Goal: Transaction & Acquisition: Purchase product/service

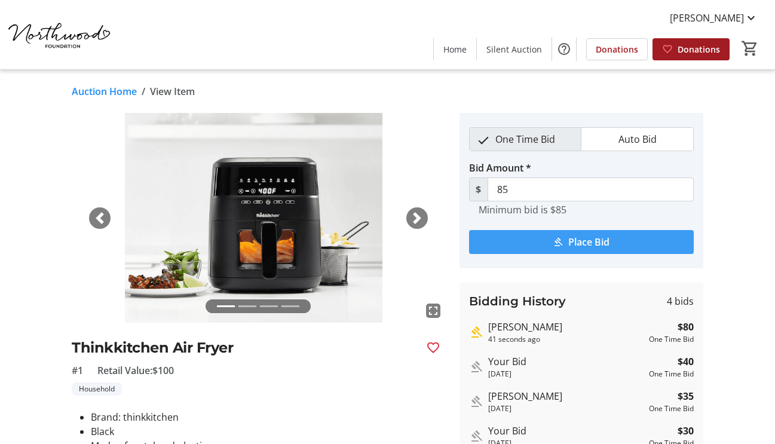
click at [569, 241] on span "Place Bid" at bounding box center [588, 242] width 41 height 14
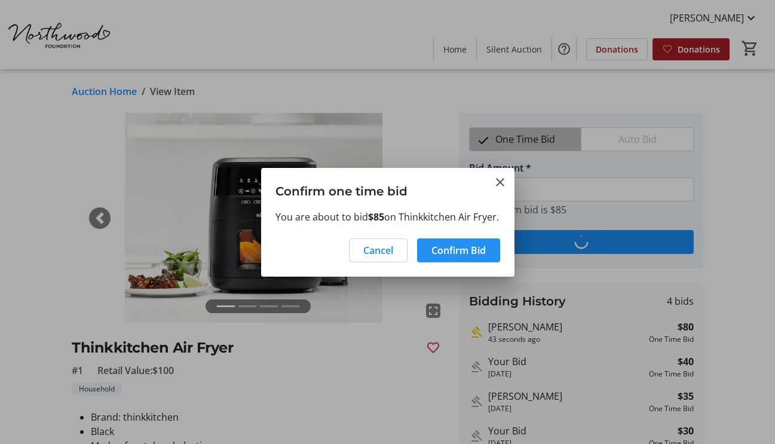
click at [471, 253] on span "Confirm Bid" at bounding box center [458, 250] width 54 height 14
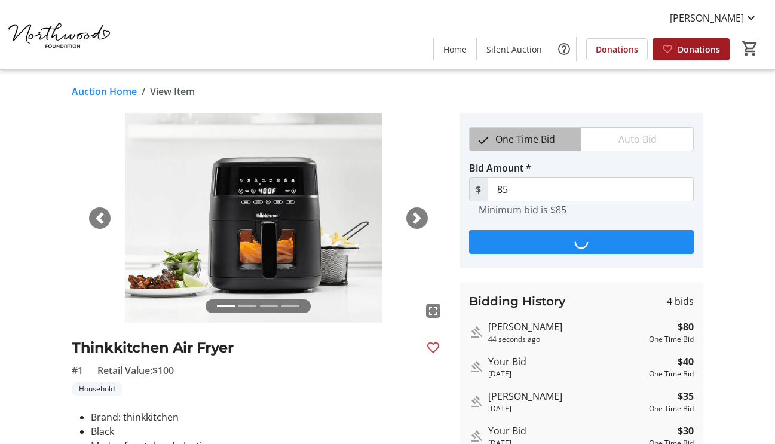
type input "90"
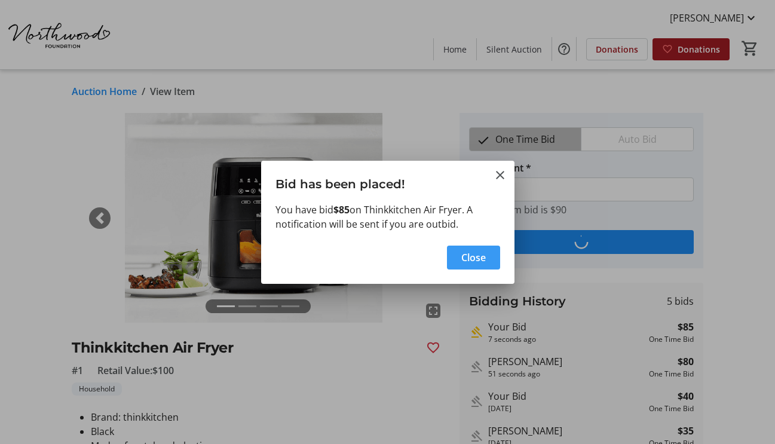
click at [465, 252] on span "Close" at bounding box center [473, 257] width 24 height 14
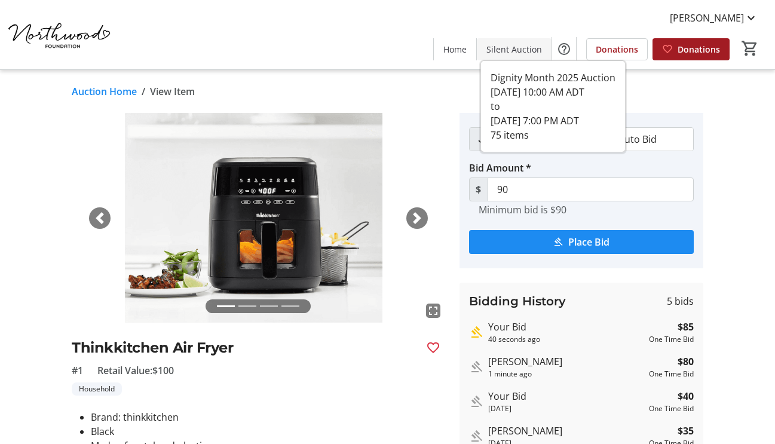
click at [521, 53] on span "Silent Auction" at bounding box center [514, 49] width 56 height 13
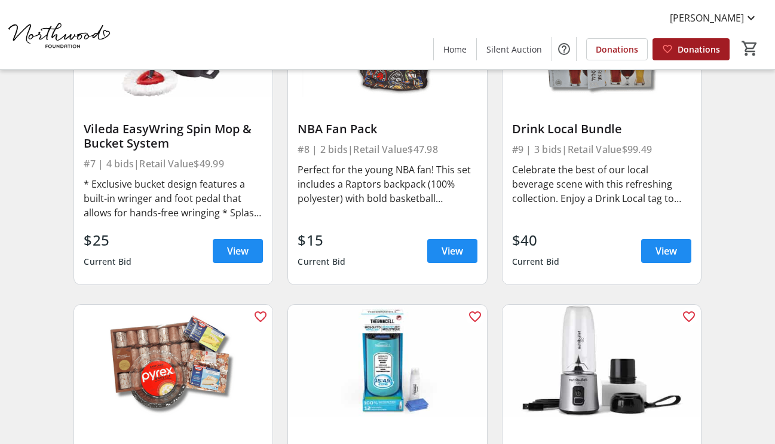
scroll to position [797, 0]
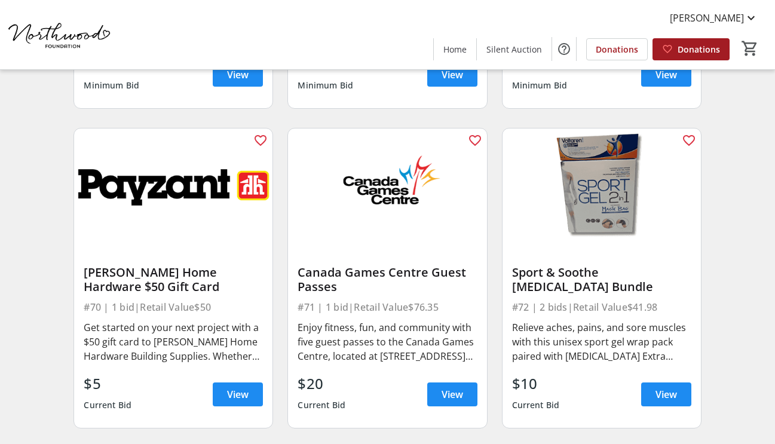
scroll to position [7376, 0]
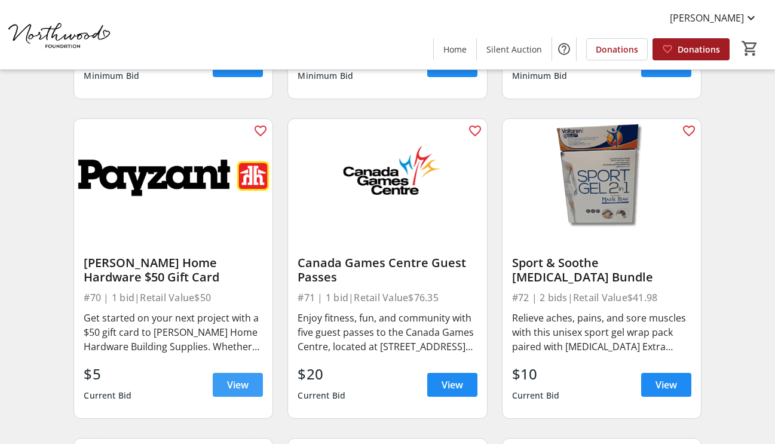
click at [237, 378] on span "View" at bounding box center [238, 385] width 22 height 14
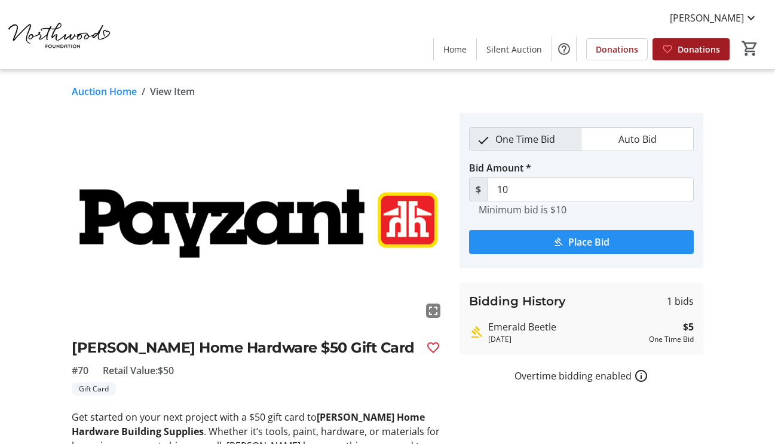
click at [587, 241] on span "Place Bid" at bounding box center [588, 242] width 41 height 14
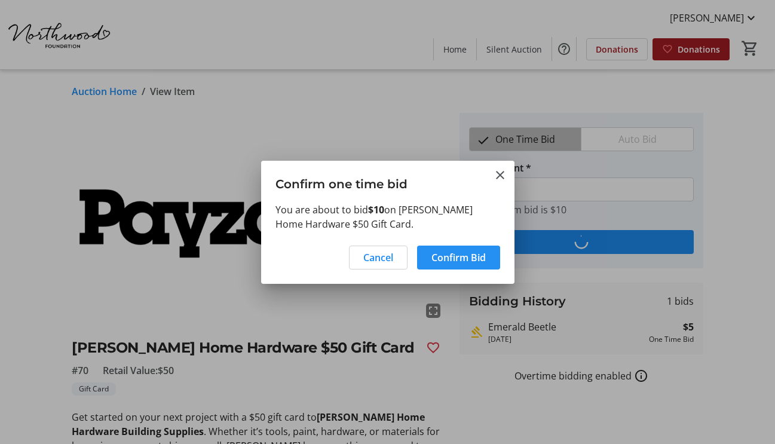
click at [490, 256] on span at bounding box center [458, 257] width 83 height 29
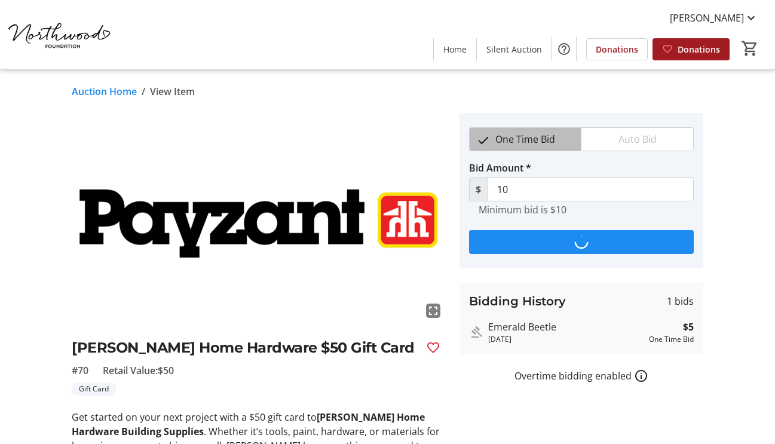
type input "15"
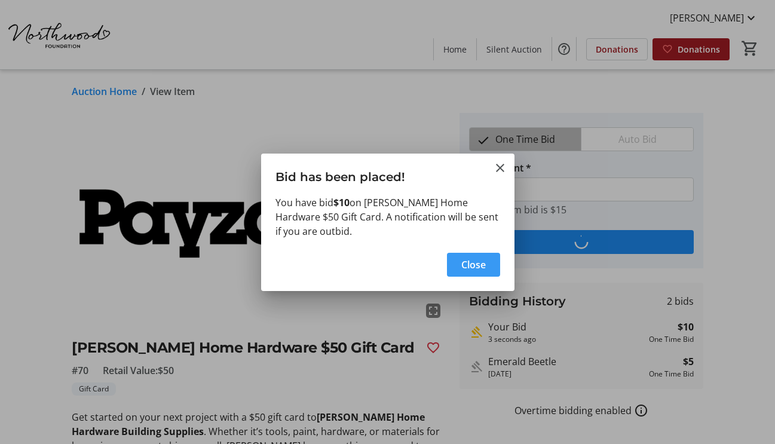
click at [468, 262] on span "Close" at bounding box center [473, 264] width 24 height 14
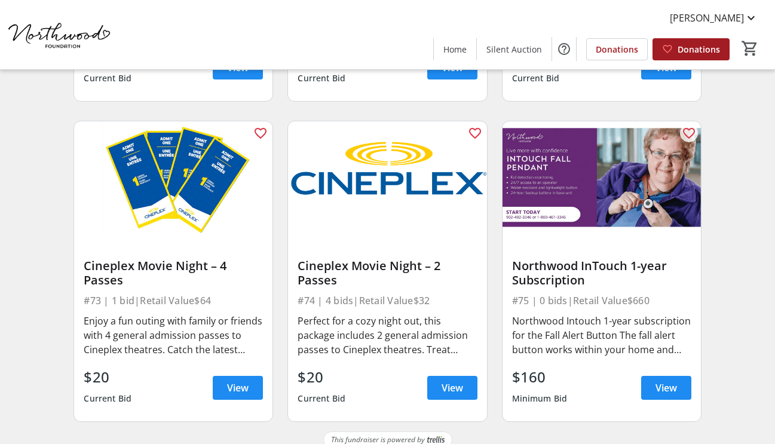
scroll to position [7692, 0]
